Goal: Task Accomplishment & Management: Manage account settings

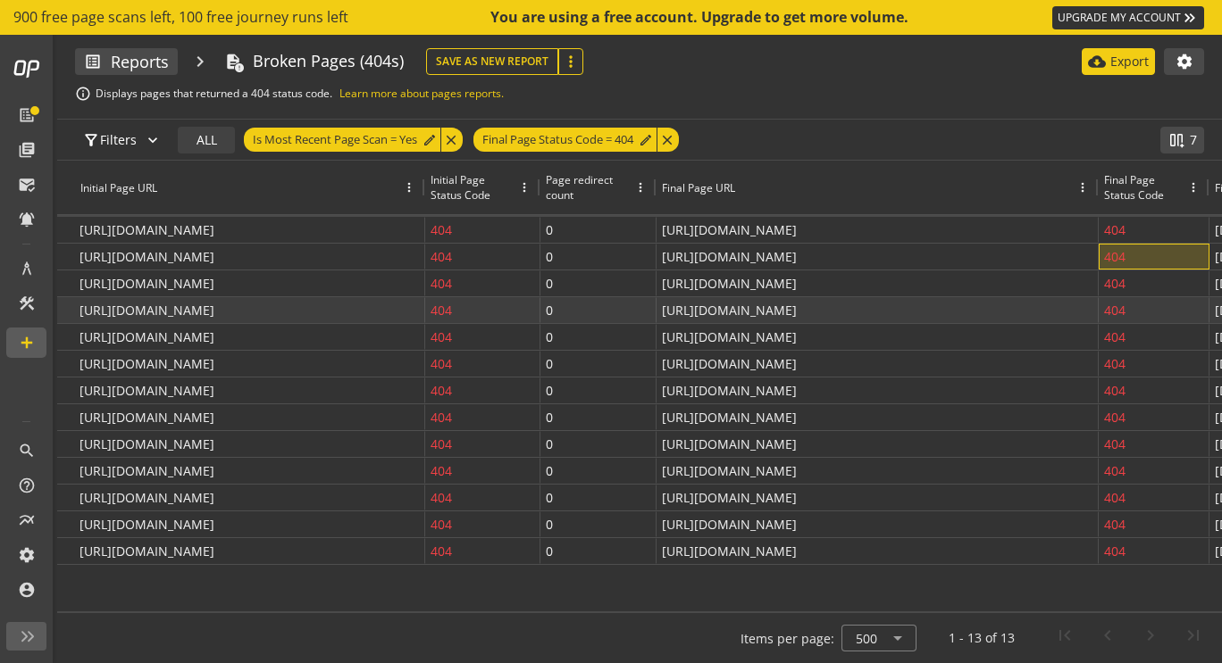
scroll to position [0, 435]
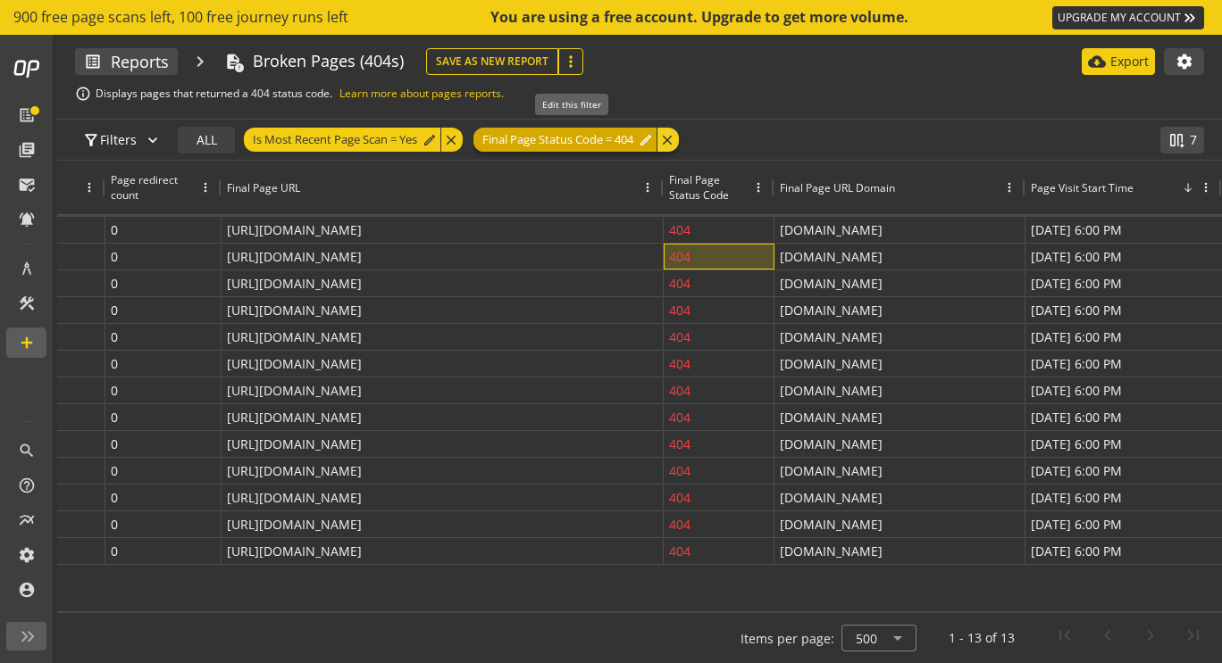
click at [588, 136] on span "Final Page Status Code = 404" at bounding box center [557, 140] width 151 height 24
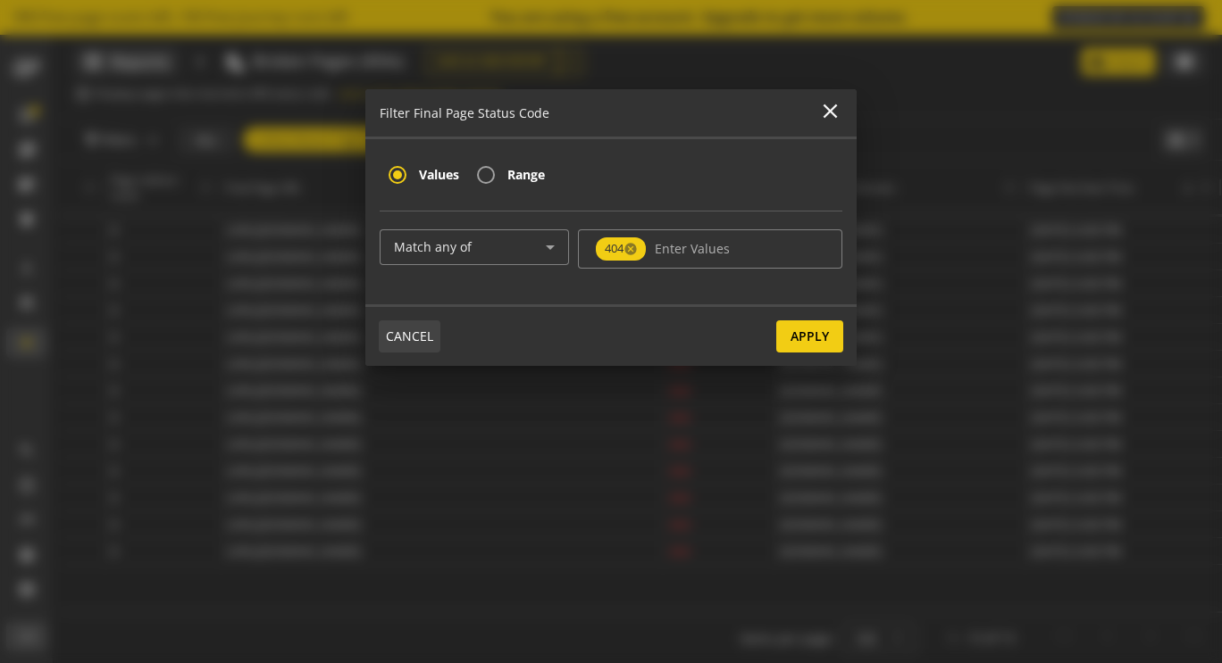
click at [408, 336] on span "CANCEL" at bounding box center [409, 337] width 47 height 32
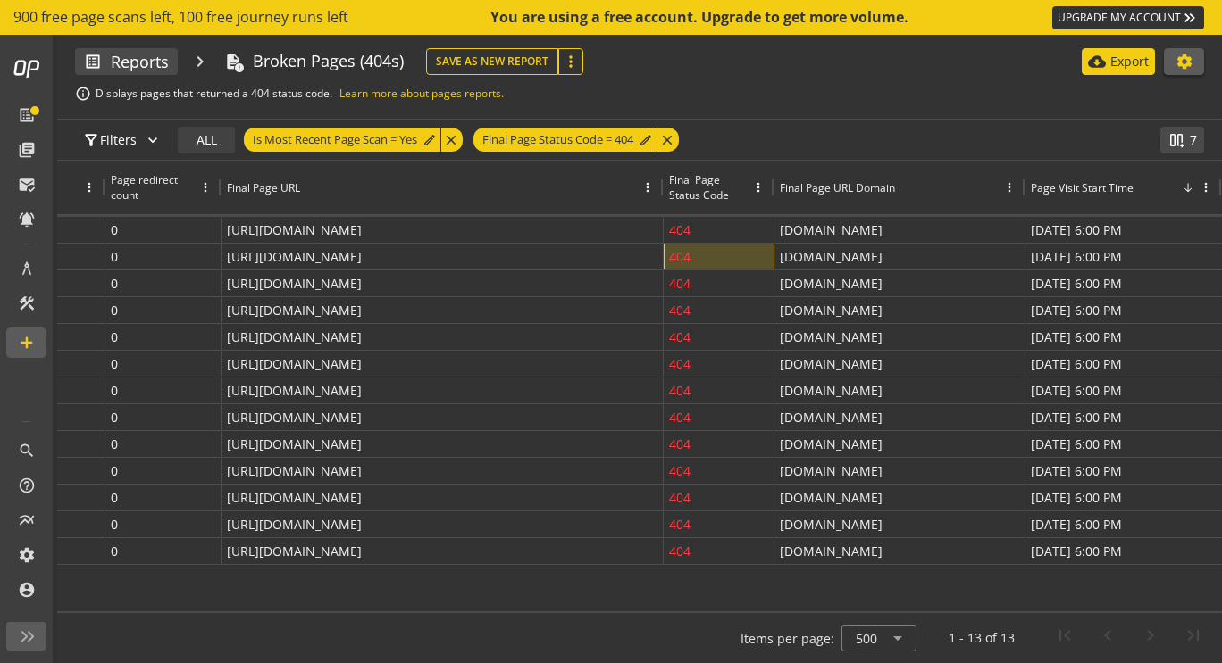
click at [1185, 59] on mat-icon "settings" at bounding box center [1184, 62] width 18 height 18
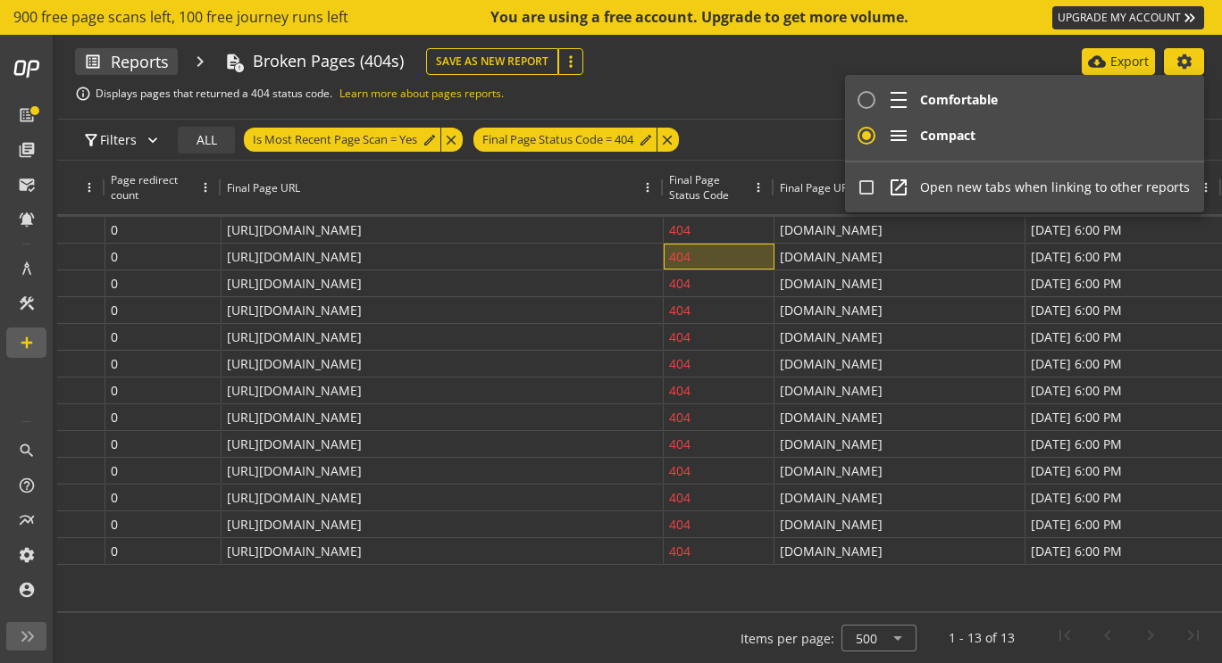
click at [1185, 59] on div at bounding box center [611, 331] width 1222 height 663
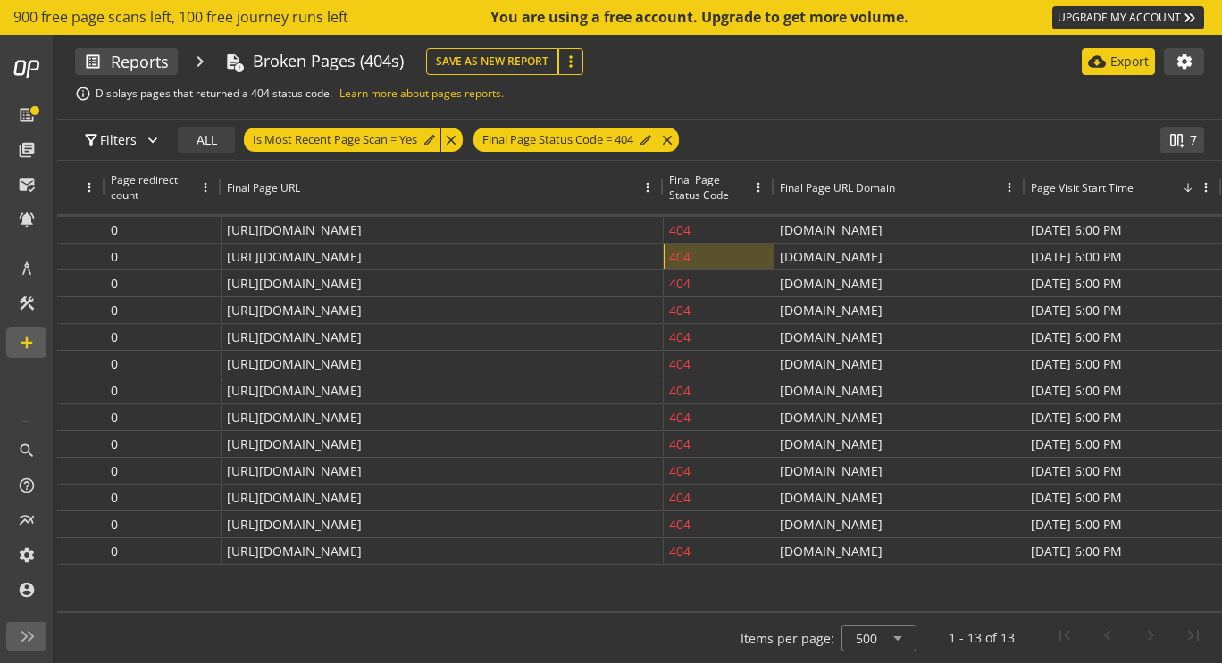
click at [1159, 16] on link "UPGRADE MY ACCOUNT keyboard_double_arrow_right" at bounding box center [1128, 17] width 152 height 23
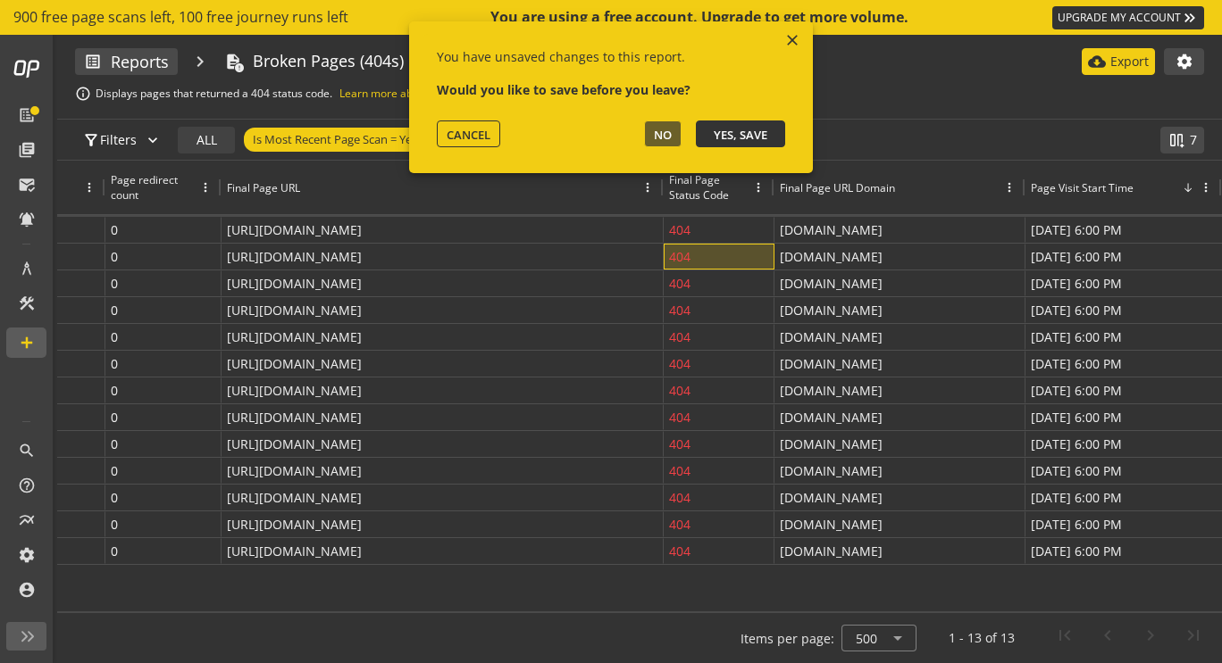
click at [728, 135] on span "YES, SAVE" at bounding box center [740, 135] width 54 height 16
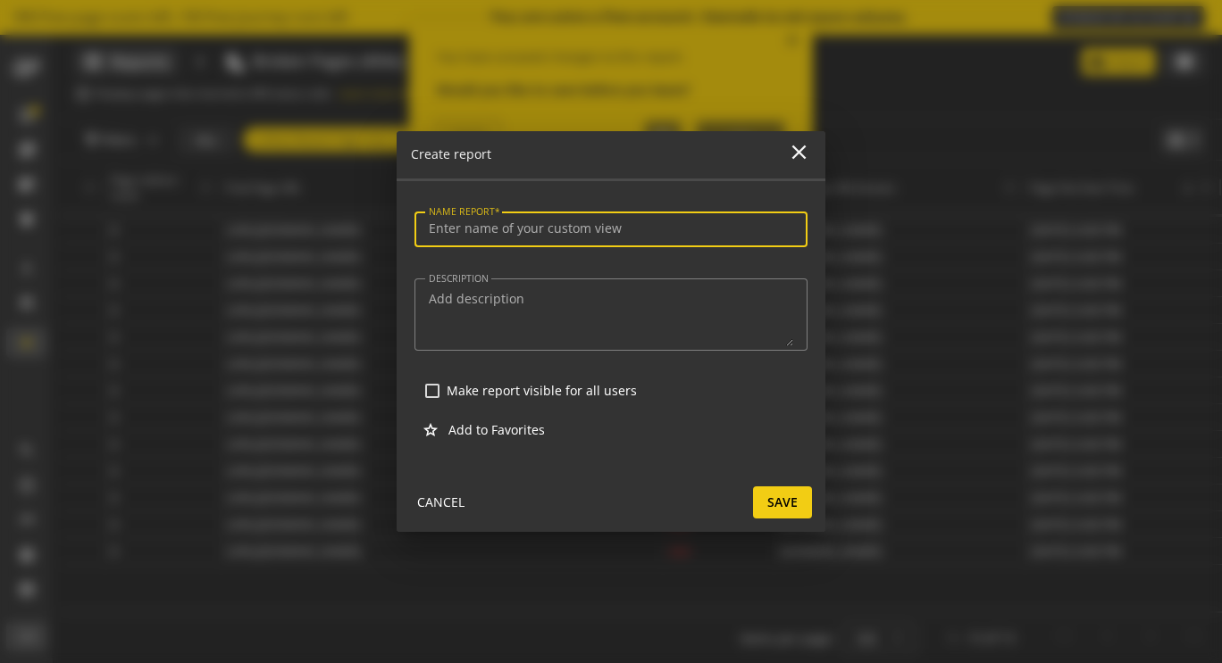
click at [559, 228] on input "NAME REPORT" at bounding box center [611, 228] width 364 height 15
type input "errors 081425"
click at [530, 317] on textarea "DESCRIPTION" at bounding box center [611, 314] width 364 height 63
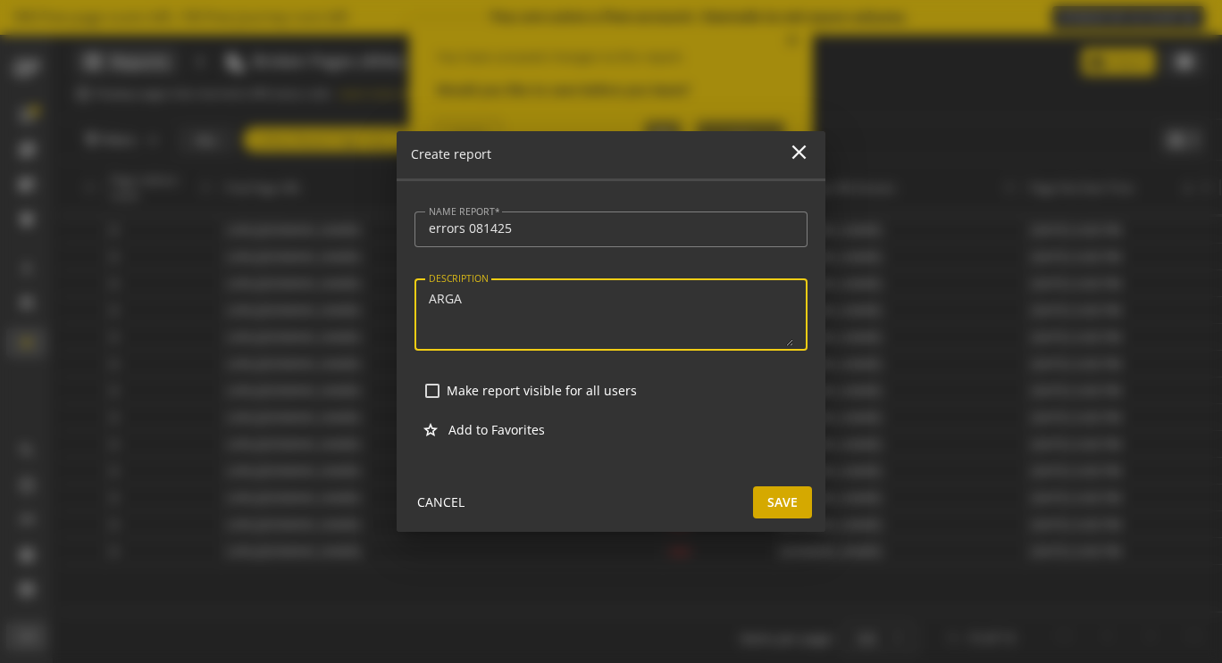
type textarea "ARGA"
click at [781, 505] on span "Save" at bounding box center [782, 503] width 30 height 32
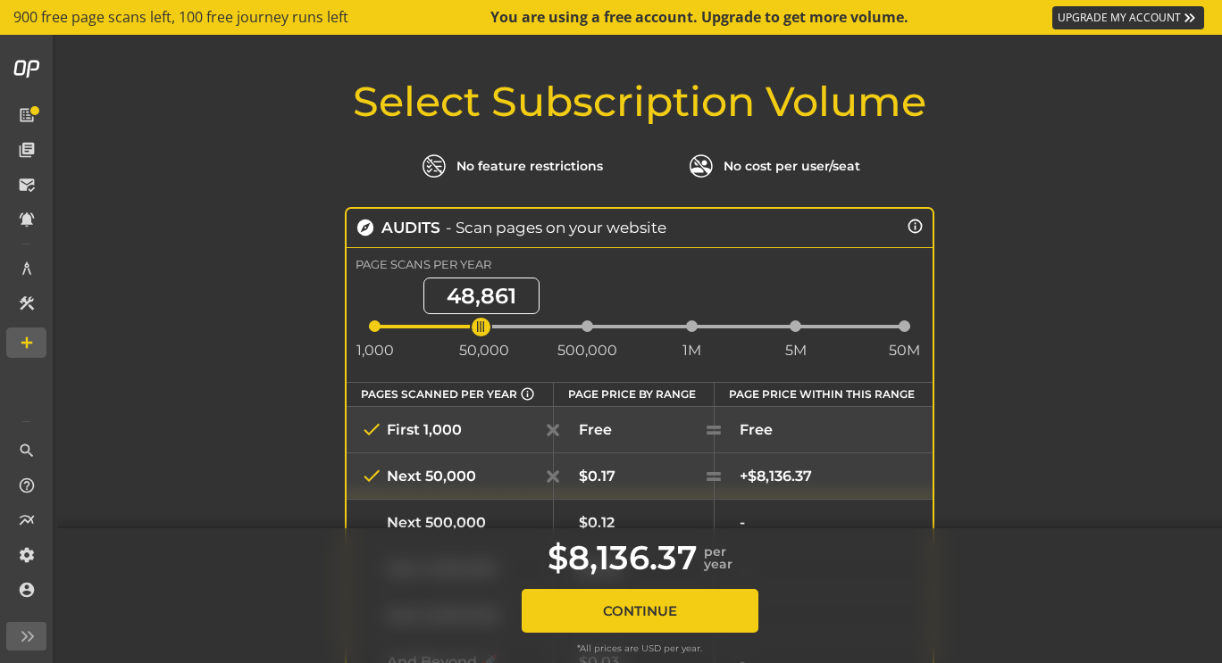
click at [478, 329] on div "ngx-slider" at bounding box center [484, 327] width 12 height 12
click at [369, 322] on div "ngx-slider" at bounding box center [375, 327] width 12 height 12
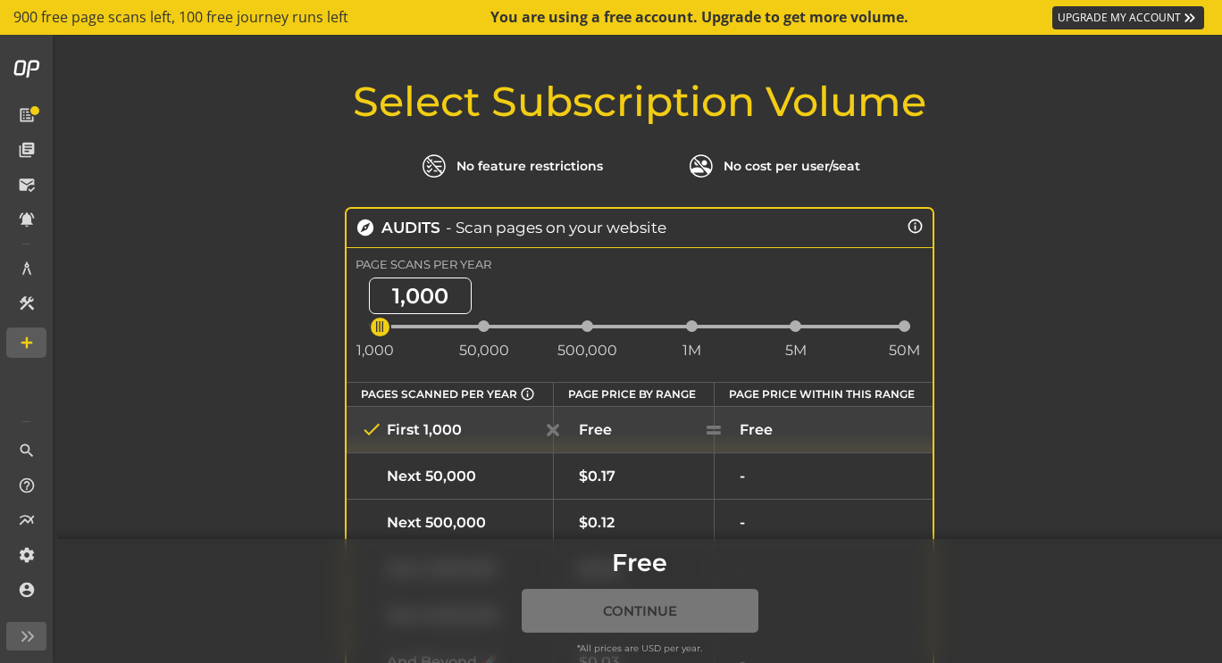
click at [369, 322] on div "ngx-slider" at bounding box center [375, 327] width 12 height 12
